Goal: Task Accomplishment & Management: Use online tool/utility

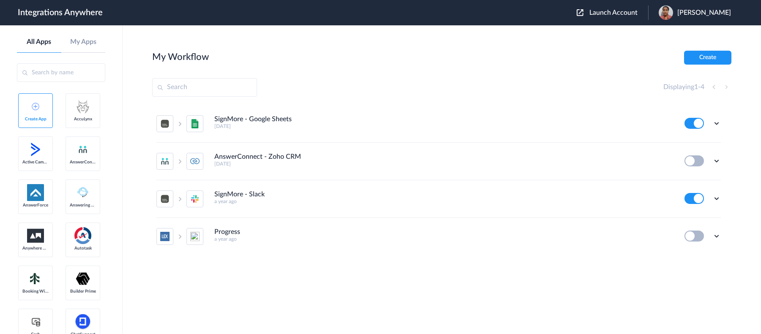
click at [593, 10] on span "Launch Account" at bounding box center [613, 12] width 48 height 7
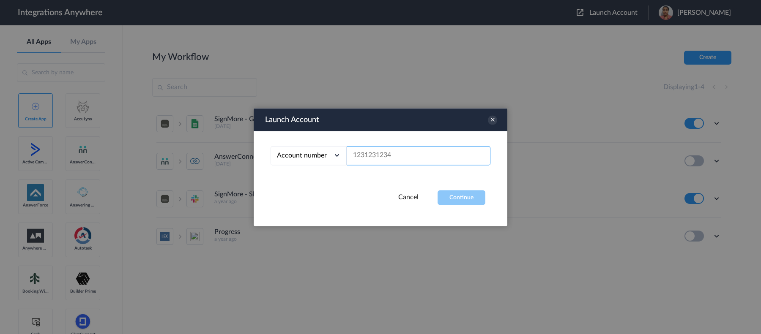
click at [370, 159] on input "text" at bounding box center [419, 155] width 144 height 19
paste input "8777290851"
click at [480, 193] on button "Continue" at bounding box center [462, 197] width 48 height 15
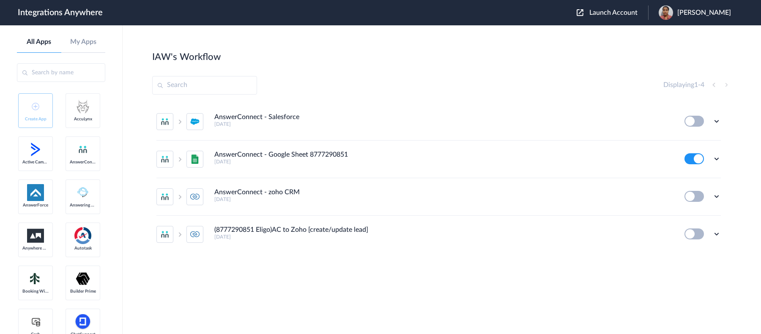
click at [600, 12] on span "Launch Account" at bounding box center [613, 12] width 48 height 7
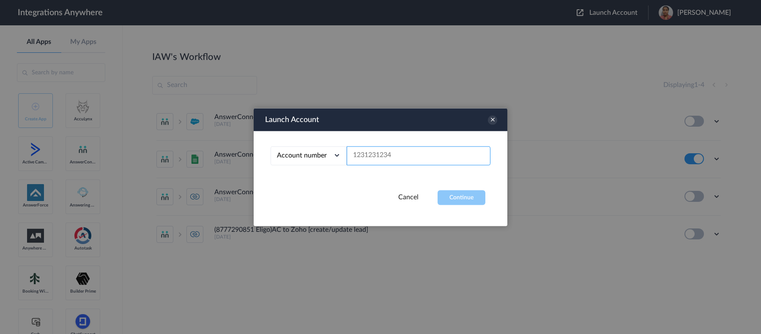
click at [414, 152] on input "text" at bounding box center [419, 155] width 144 height 19
paste input "8775830644"
type input "8775830644"
click at [469, 198] on button "Continue" at bounding box center [462, 197] width 48 height 15
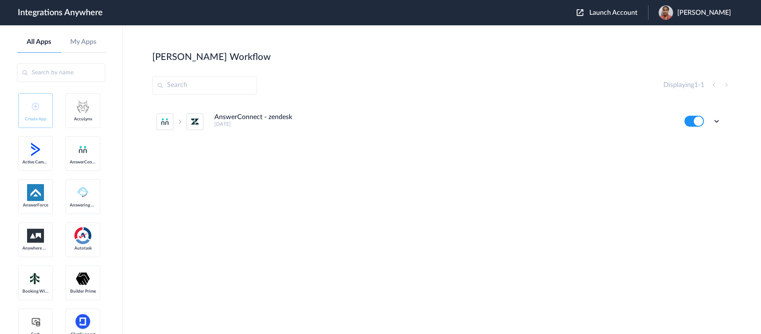
click at [608, 121] on div "Edit Task history Delete" at bounding box center [703, 121] width 36 height 11
click at [608, 121] on icon at bounding box center [717, 121] width 8 height 8
click at [608, 140] on li "Edit" at bounding box center [693, 141] width 55 height 16
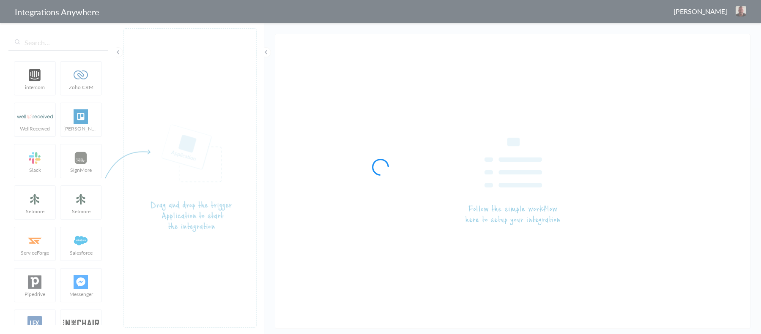
type input "AnswerConnect - zendesk"
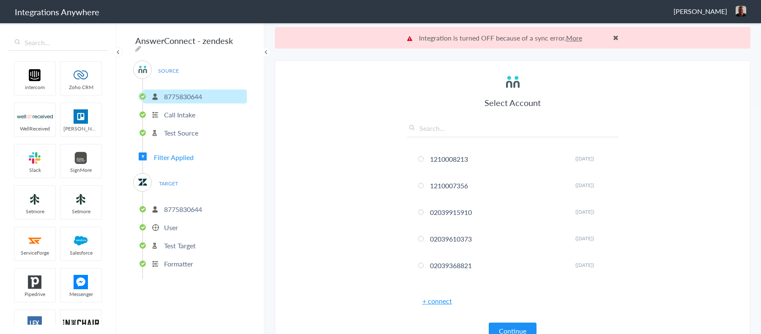
click at [167, 179] on span "TARGET" at bounding box center [168, 183] width 32 height 11
click at [174, 153] on span "Filter Applied" at bounding box center [174, 158] width 40 height 10
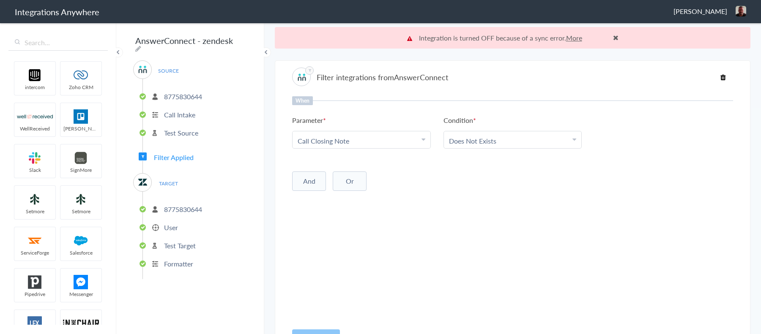
click at [169, 182] on span "TARGET" at bounding box center [168, 183] width 32 height 11
click at [176, 206] on p "8775830644" at bounding box center [183, 210] width 38 height 10
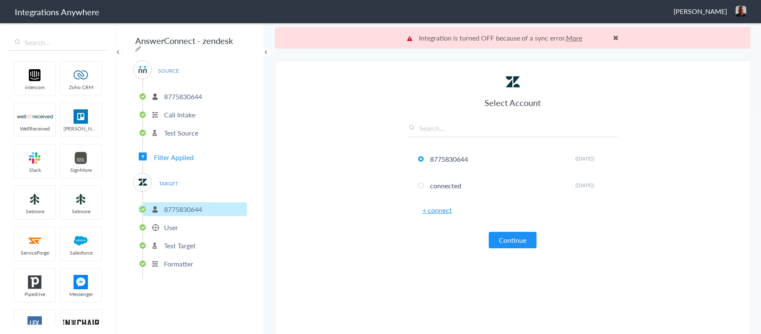
click at [177, 223] on p "User" at bounding box center [171, 228] width 14 height 10
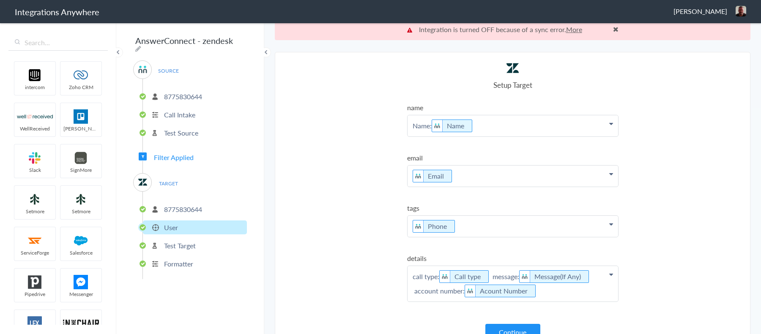
scroll to position [22, 0]
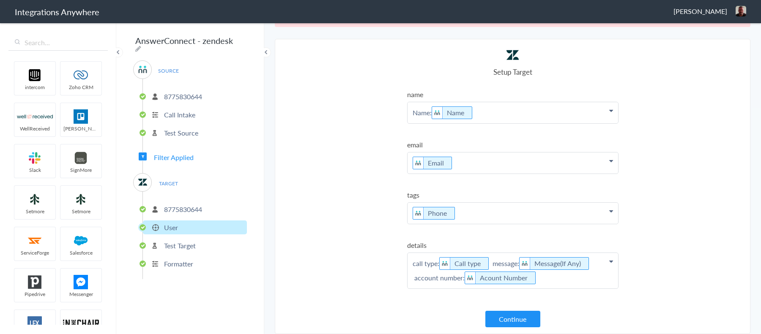
click at [204, 90] on li "8775830644" at bounding box center [195, 97] width 104 height 14
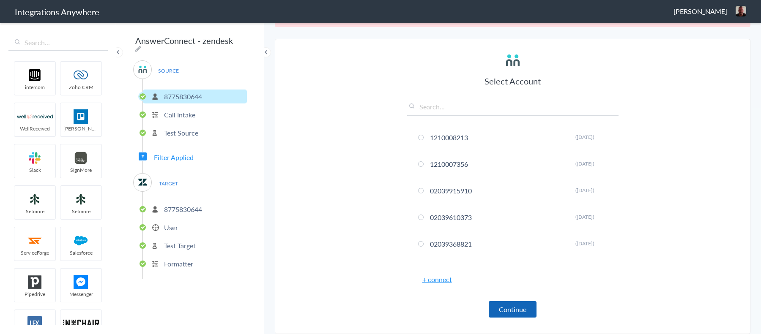
click at [522, 312] on button "Continue" at bounding box center [513, 310] width 48 height 16
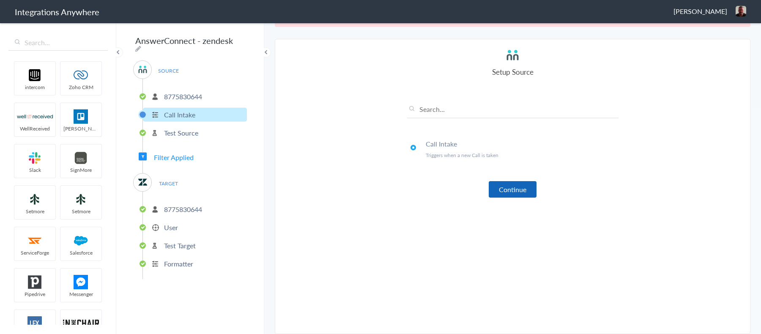
click at [518, 189] on button "Continue" at bounding box center [513, 189] width 48 height 16
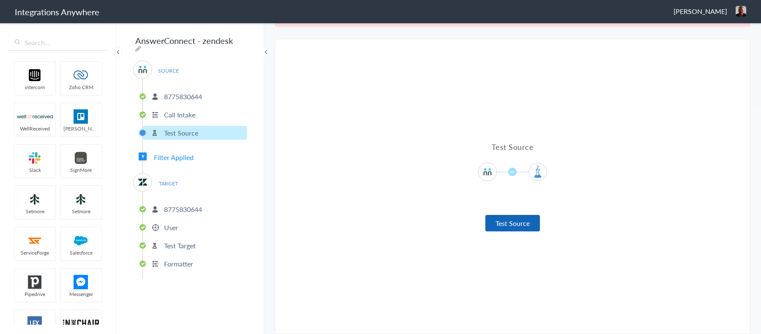
click at [515, 227] on button "Test Source" at bounding box center [512, 223] width 55 height 16
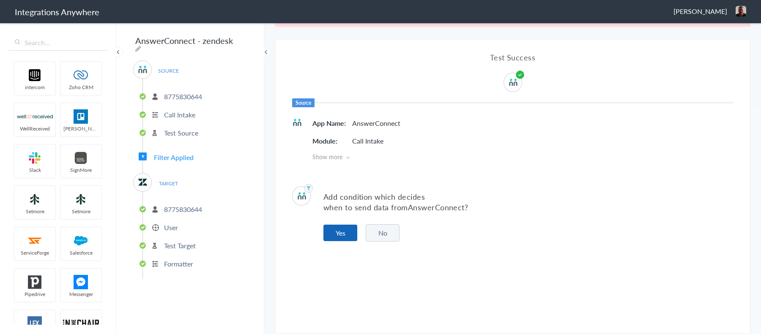
click at [335, 238] on button "Yes" at bounding box center [340, 233] width 34 height 16
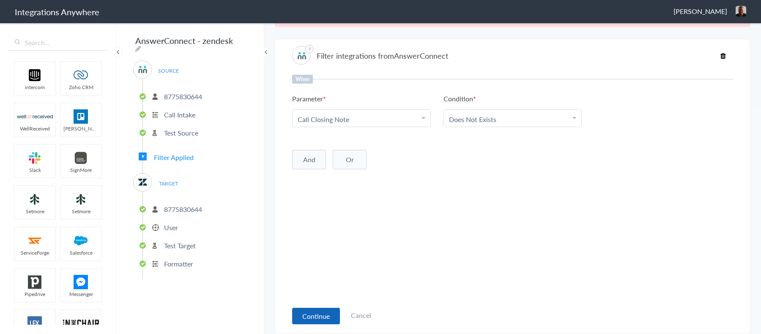
click at [310, 311] on button "Continue" at bounding box center [316, 316] width 48 height 16
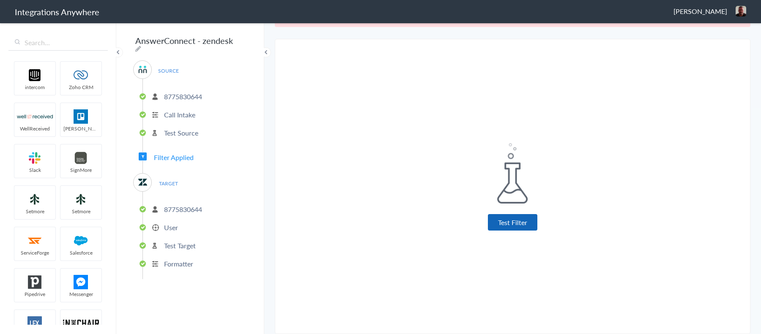
click at [514, 222] on button "Test Filter" at bounding box center [512, 222] width 49 height 16
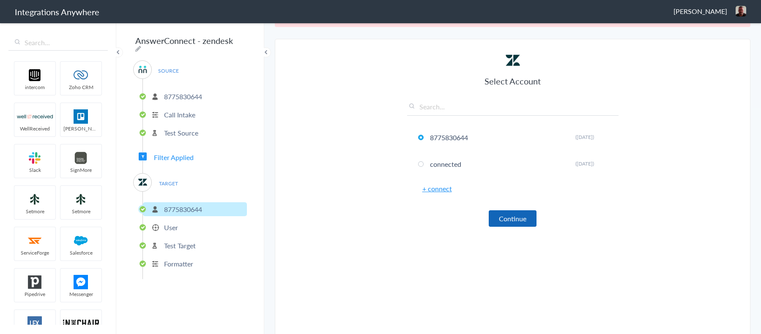
click at [522, 224] on button "Continue" at bounding box center [513, 219] width 48 height 16
click at [506, 219] on button "Continue" at bounding box center [513, 219] width 48 height 16
click at [442, 191] on link "+ connect" at bounding box center [437, 189] width 30 height 10
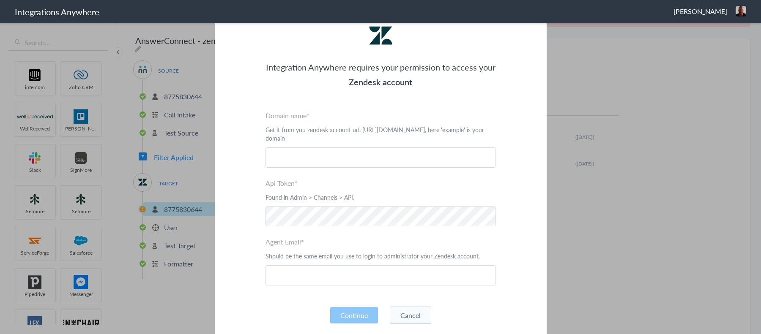
scroll to position [0, 0]
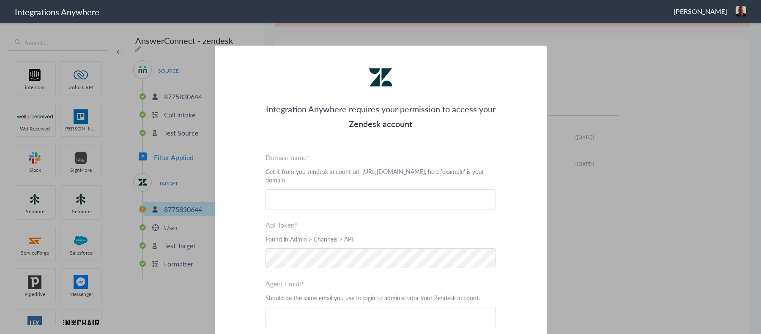
click at [320, 105] on p "Integration Anywhere requires your permission to access your" at bounding box center [381, 109] width 230 height 15
click at [321, 112] on p "Integration Anywhere requires your permission to access your" at bounding box center [381, 109] width 230 height 15
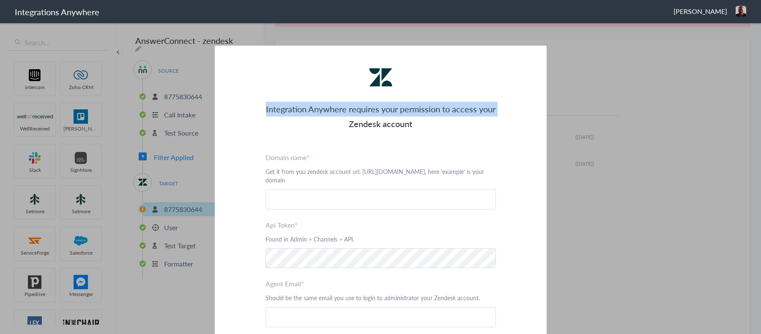
click at [321, 112] on p "Integration Anywhere requires your permission to access your" at bounding box center [381, 109] width 230 height 15
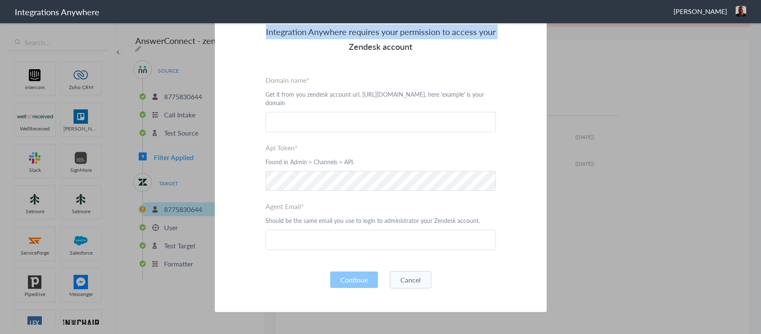
scroll to position [100, 0]
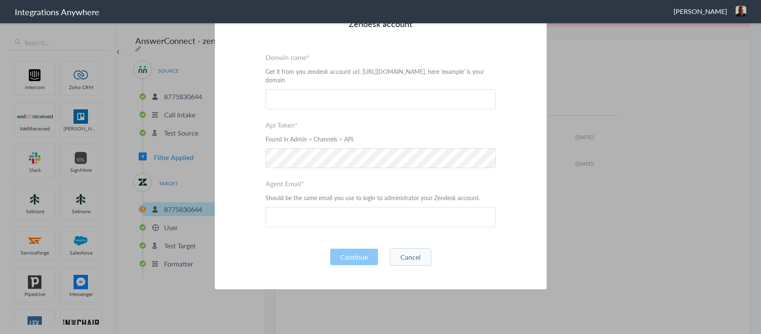
click at [414, 255] on button "Cancel" at bounding box center [410, 257] width 41 height 17
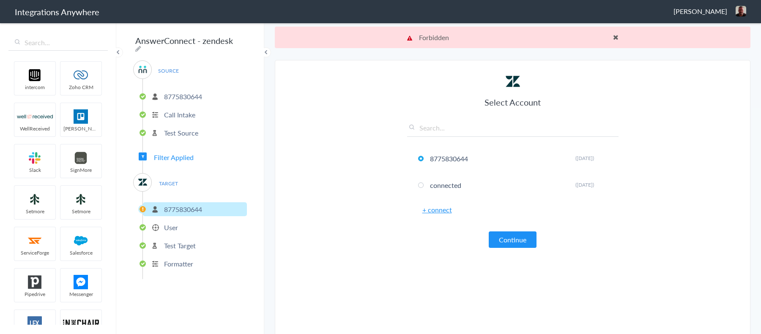
scroll to position [0, 0]
click at [616, 37] on span at bounding box center [615, 37] width 5 height 7
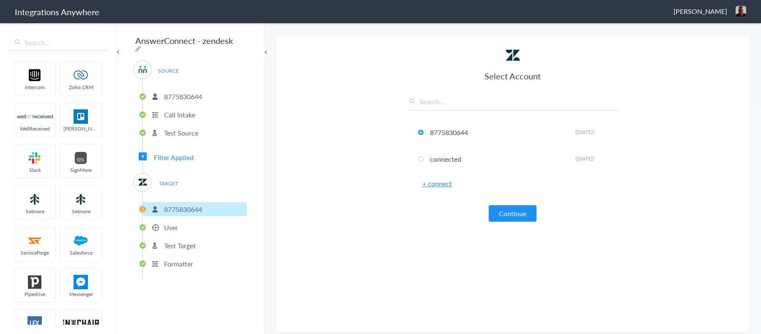
click at [431, 186] on link "+ connect" at bounding box center [437, 184] width 30 height 10
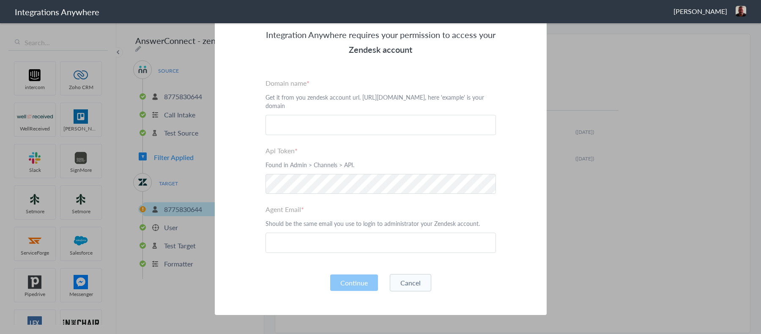
scroll to position [17, 0]
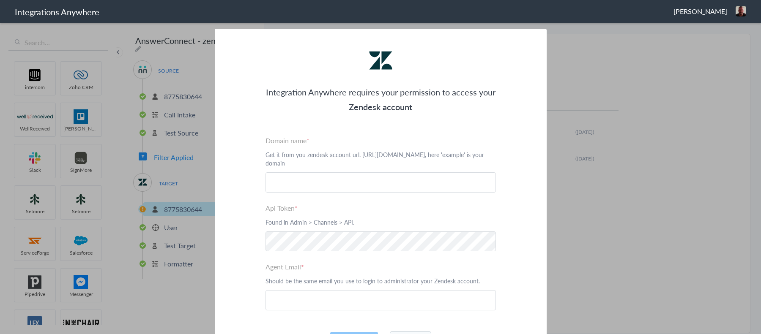
click at [629, 167] on section "Integration Anywhere requires your permission to access your Zendesk account Pl…" at bounding box center [380, 167] width 761 height 334
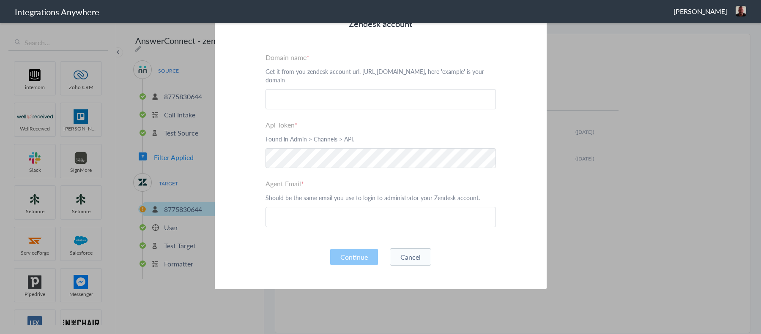
click at [403, 265] on button "Cancel" at bounding box center [410, 257] width 41 height 17
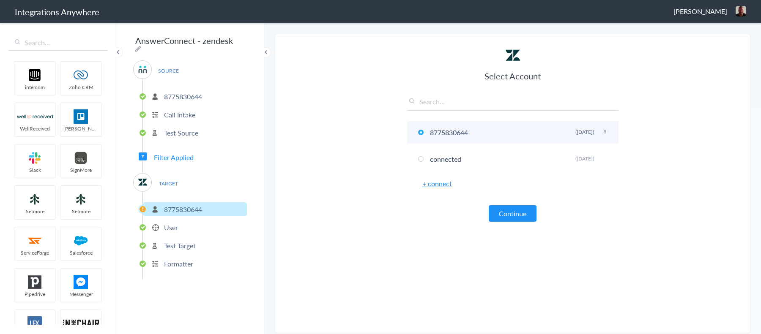
click at [451, 131] on li "8775830644 Rename Delete ([DATE])" at bounding box center [512, 132] width 211 height 22
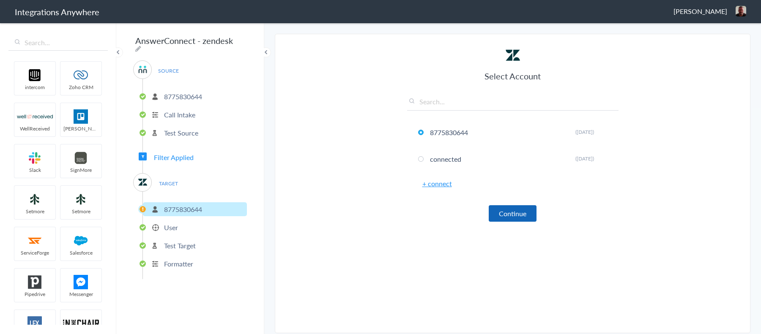
click at [518, 217] on button "Continue" at bounding box center [513, 214] width 48 height 16
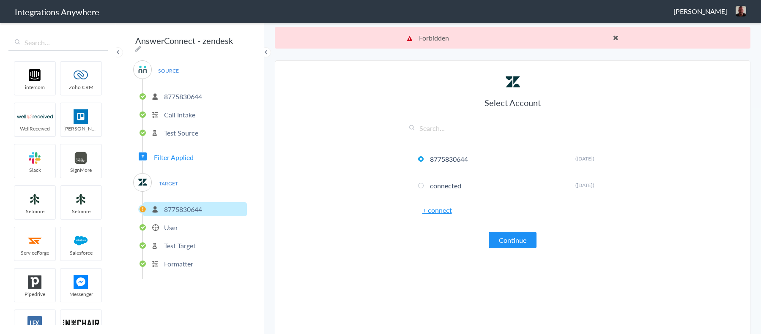
click at [513, 33] on p "Forbidden More" at bounding box center [512, 38] width 211 height 10
click at [148, 225] on li "User" at bounding box center [195, 228] width 104 height 14
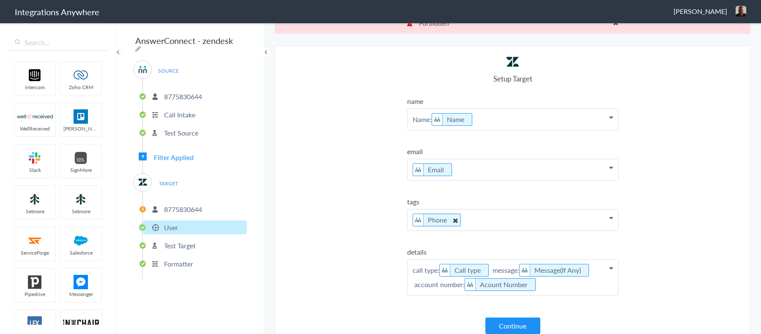
scroll to position [22, 0]
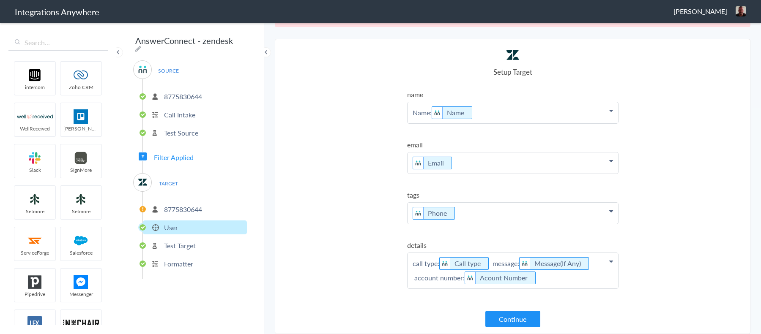
click at [171, 250] on ul "8775830644 User Test Target Formatter" at bounding box center [195, 236] width 104 height 88
click at [178, 217] on ul "8775830644 User Test Target Formatter" at bounding box center [195, 236] width 104 height 88
click at [181, 208] on p "8775830644" at bounding box center [183, 210] width 38 height 10
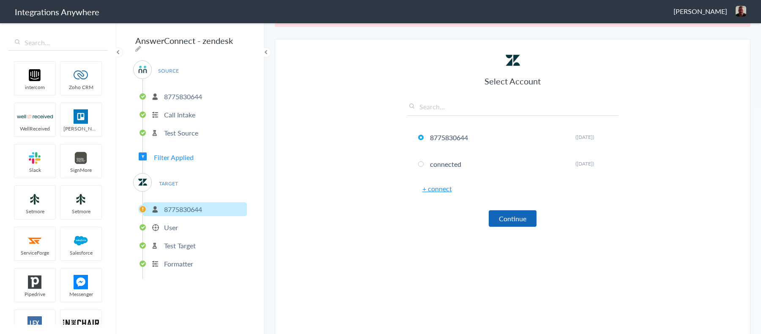
click at [527, 214] on button "Continue" at bounding box center [513, 219] width 48 height 16
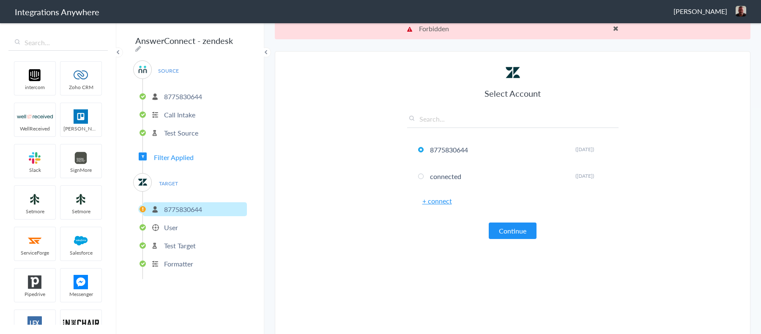
scroll to position [0, 0]
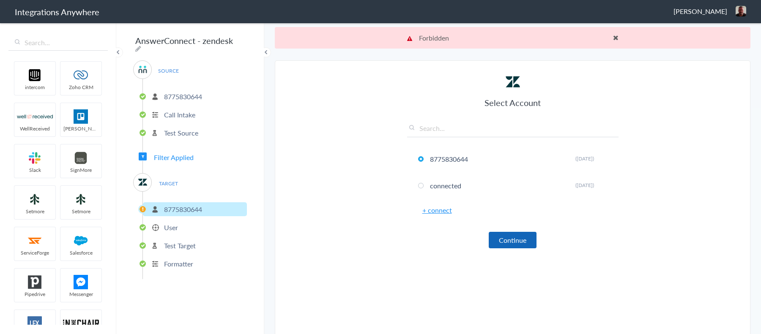
click at [514, 244] on button "Continue" at bounding box center [513, 240] width 48 height 16
click at [503, 246] on button "Continue" at bounding box center [513, 240] width 48 height 16
click at [503, 245] on button "Continue" at bounding box center [513, 240] width 48 height 16
click at [502, 241] on button "Continue" at bounding box center [513, 240] width 48 height 16
click at [172, 183] on span "TARGET" at bounding box center [168, 183] width 32 height 11
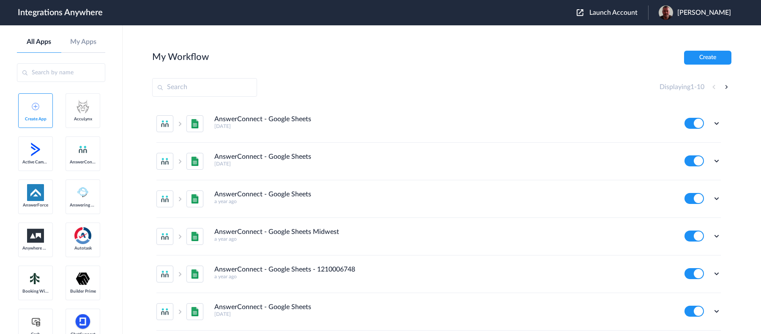
click at [633, 10] on span "Launch Account" at bounding box center [613, 12] width 48 height 7
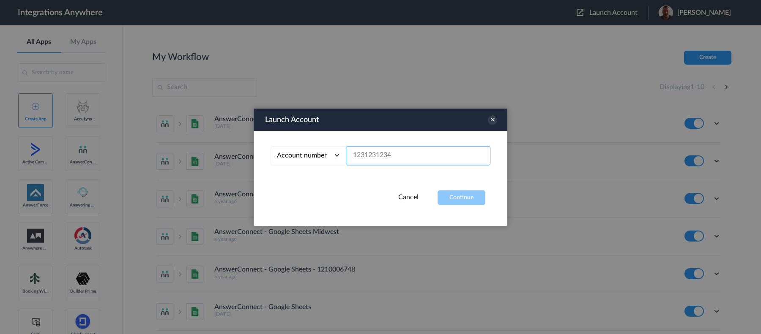
click at [408, 154] on input "text" at bounding box center [419, 155] width 144 height 19
paste input "8775830644"
type input "8775830644"
click at [466, 200] on button "Continue" at bounding box center [462, 197] width 48 height 15
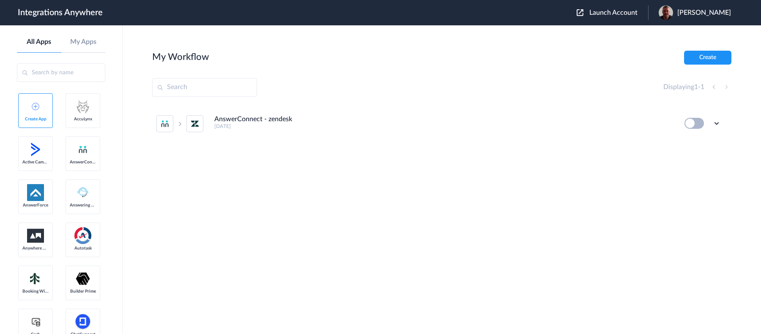
click at [702, 127] on button at bounding box center [694, 123] width 19 height 11
